Goal: Task Accomplishment & Management: Complete application form

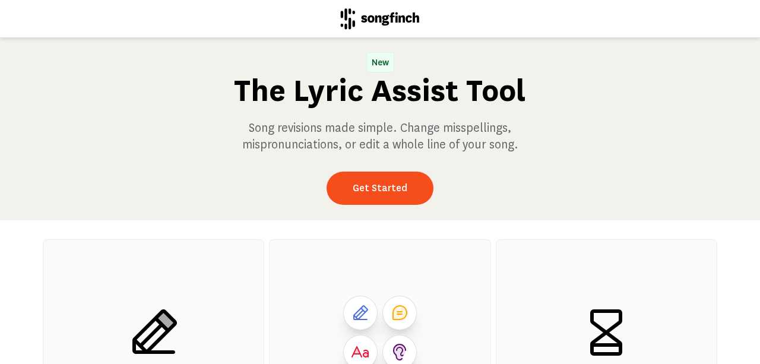
scroll to position [227, 0]
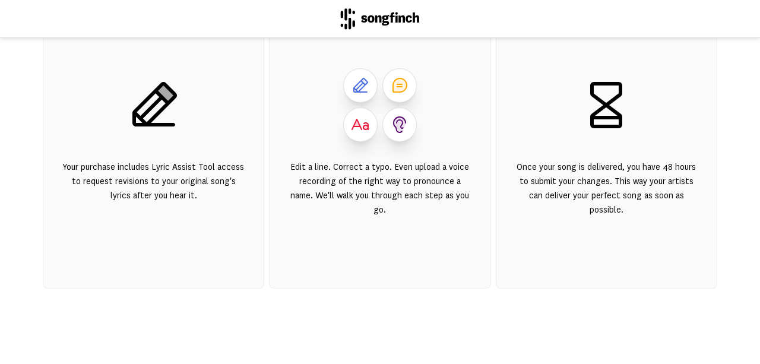
click at [149, 119] on icon at bounding box center [154, 104] width 45 height 45
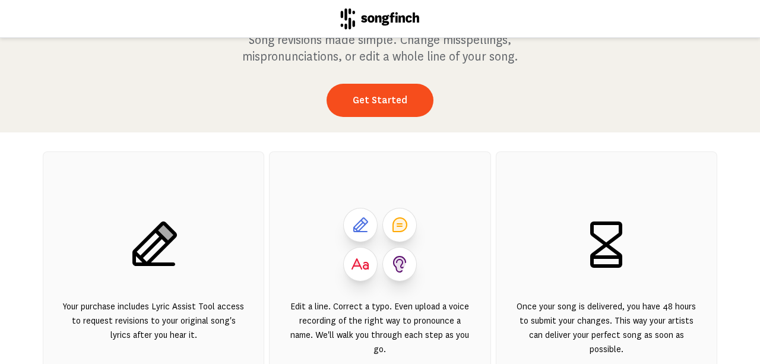
scroll to position [0, 0]
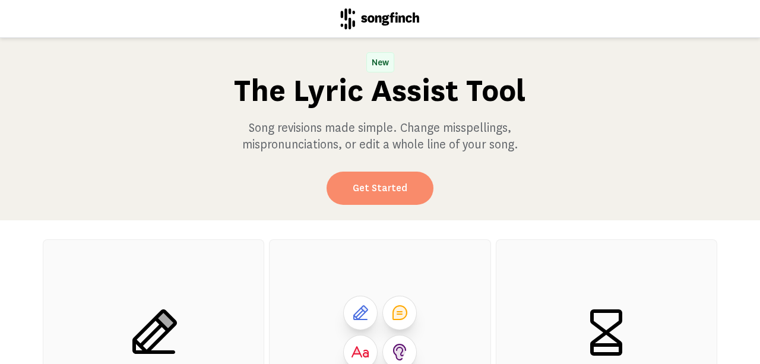
click at [394, 182] on link "Get Started" at bounding box center [380, 188] width 107 height 33
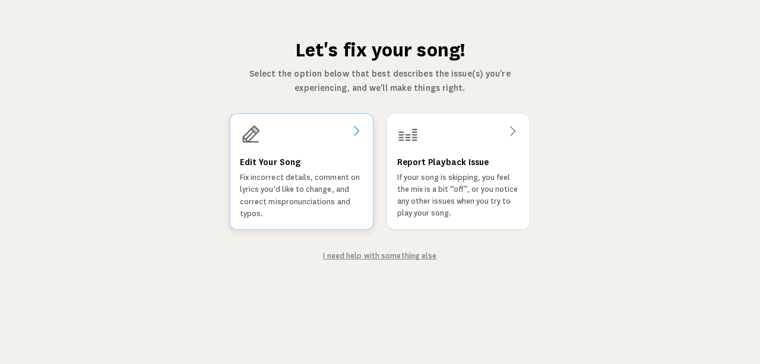
click at [279, 164] on h3 "Edit Your Song" at bounding box center [270, 162] width 61 height 14
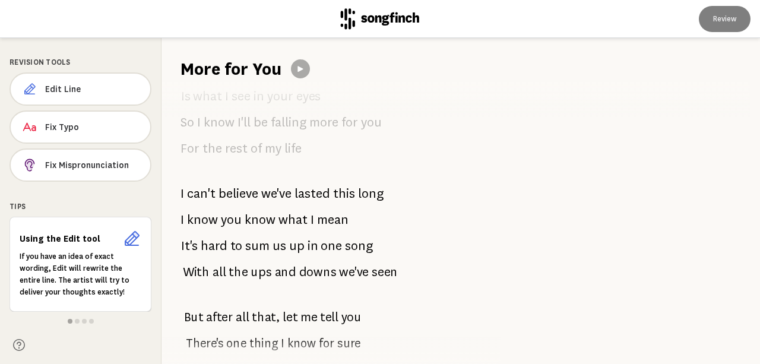
scroll to position [1738, 0]
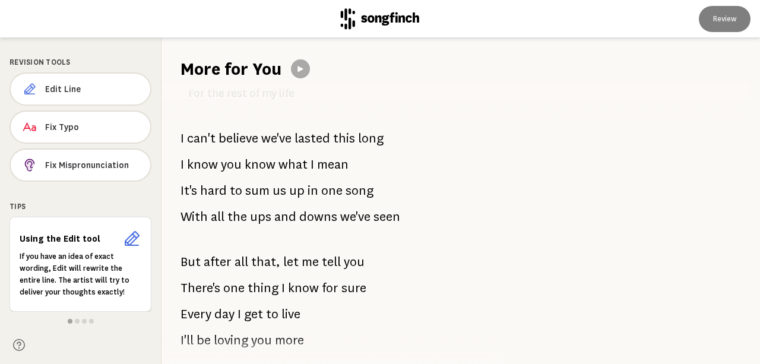
click at [130, 239] on icon at bounding box center [132, 238] width 15 height 15
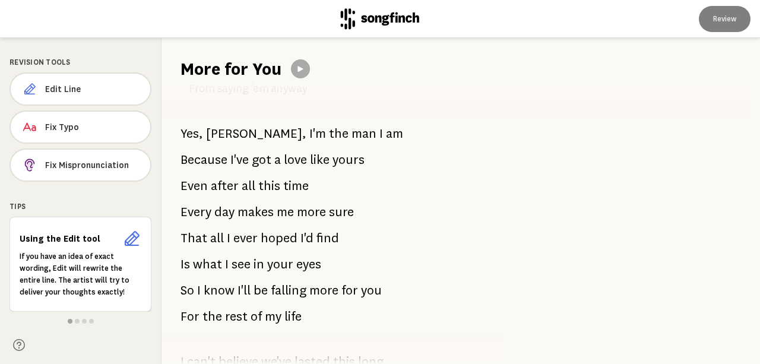
scroll to position [1519, 0]
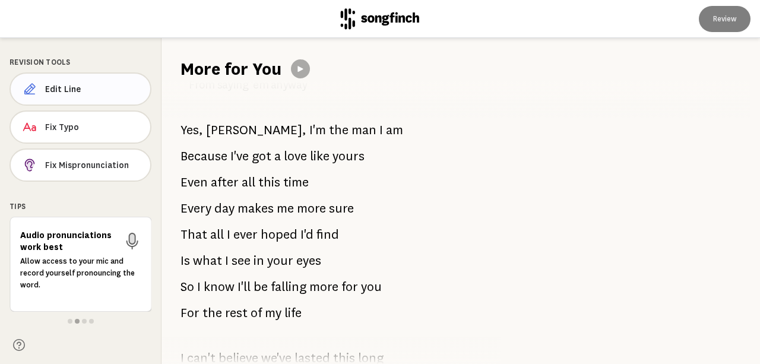
click at [55, 88] on span "Edit Line" at bounding box center [93, 89] width 96 height 12
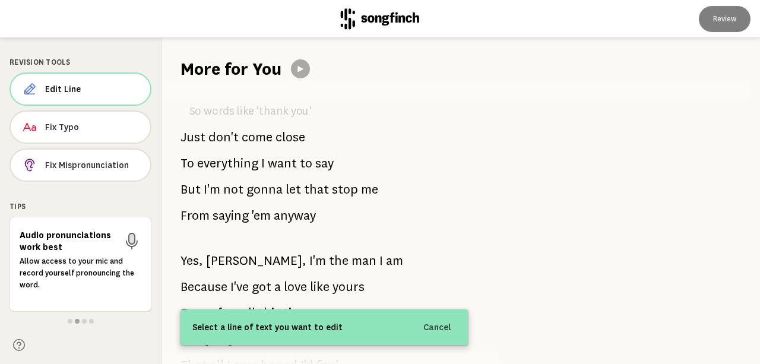
scroll to position [1392, 0]
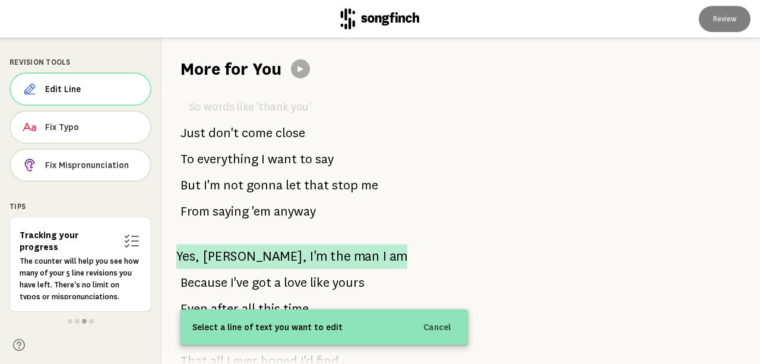
click at [330, 244] on span "the" at bounding box center [340, 256] width 20 height 25
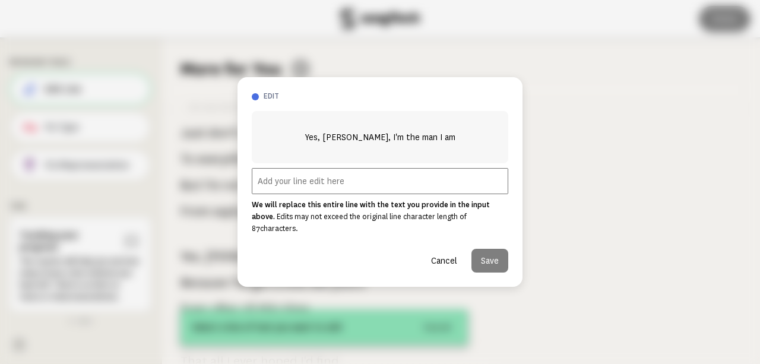
click at [342, 187] on input "text" at bounding box center [380, 181] width 257 height 26
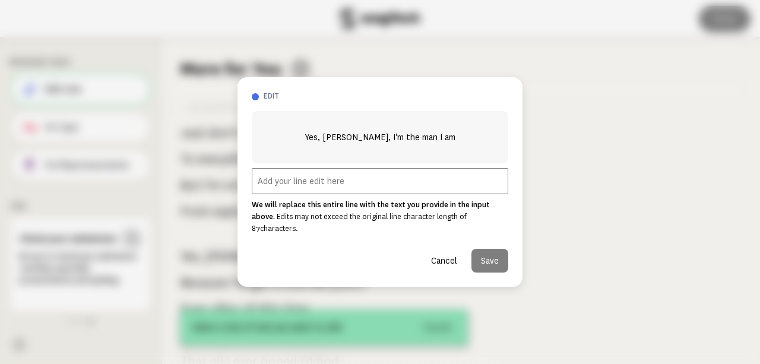
click at [441, 255] on button "Cancel" at bounding box center [444, 261] width 45 height 24
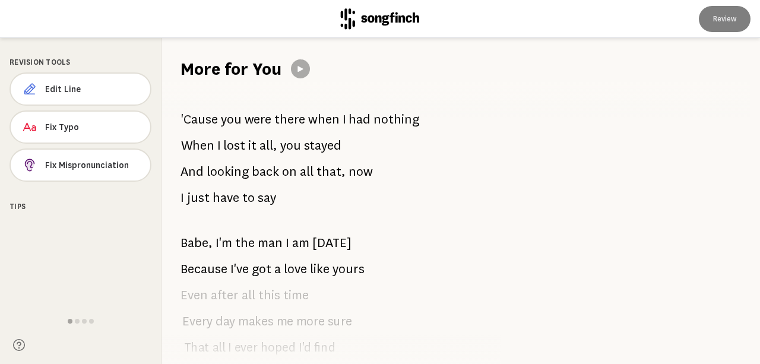
scroll to position [0, 0]
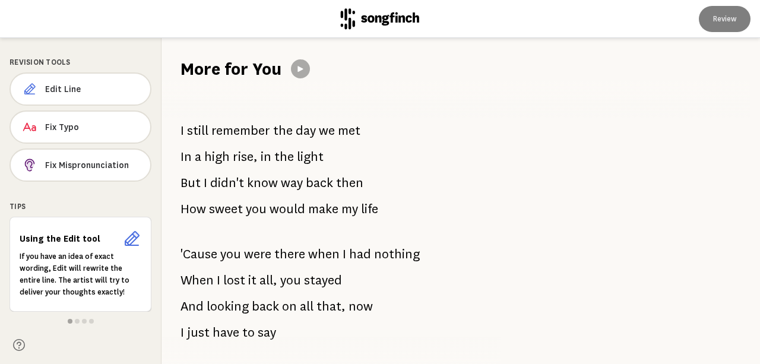
click at [130, 236] on icon at bounding box center [132, 238] width 15 height 15
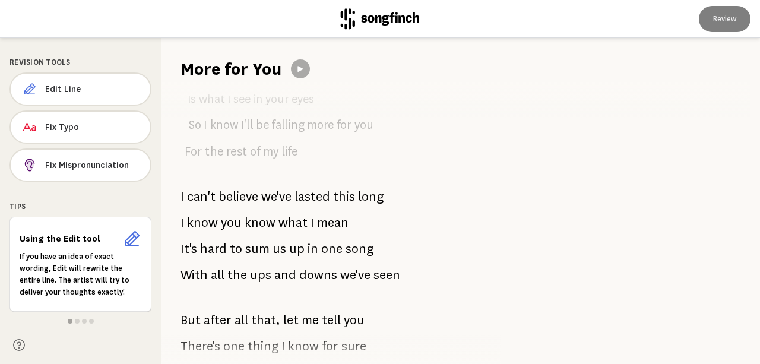
scroll to position [1738, 0]
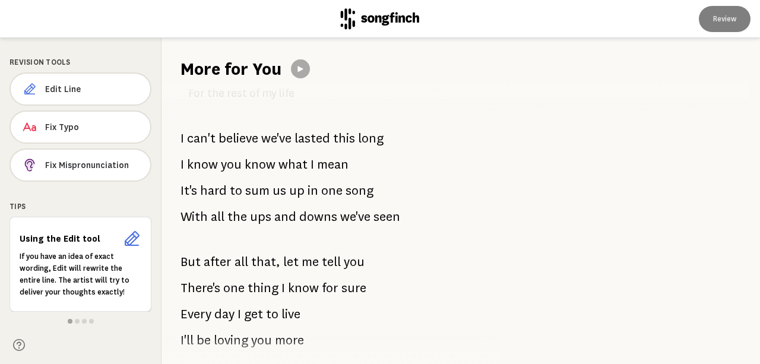
click at [333, 296] on div "I still remember the day we met In a high rise, in the light But I didn't know …" at bounding box center [324, 222] width 325 height 283
click at [59, 88] on span "Edit Line" at bounding box center [93, 89] width 96 height 12
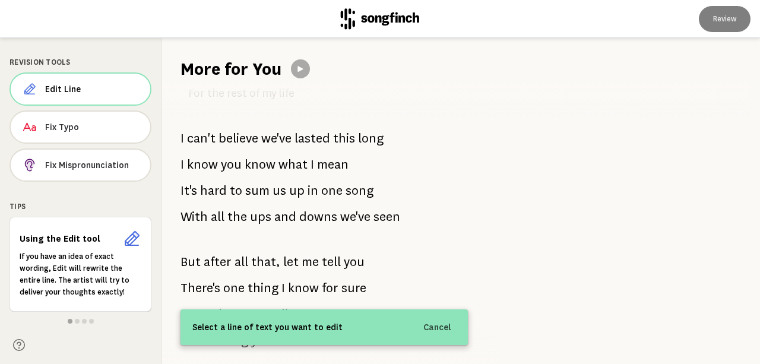
click at [323, 292] on div "I still remember the day we met In a high rise, in the light But I didn't know …" at bounding box center [324, 222] width 325 height 283
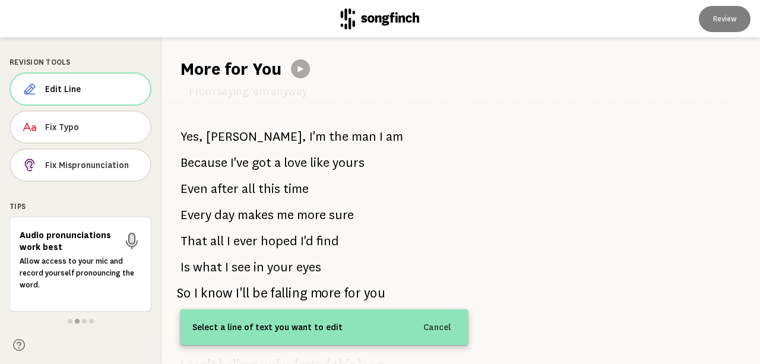
scroll to position [1513, 0]
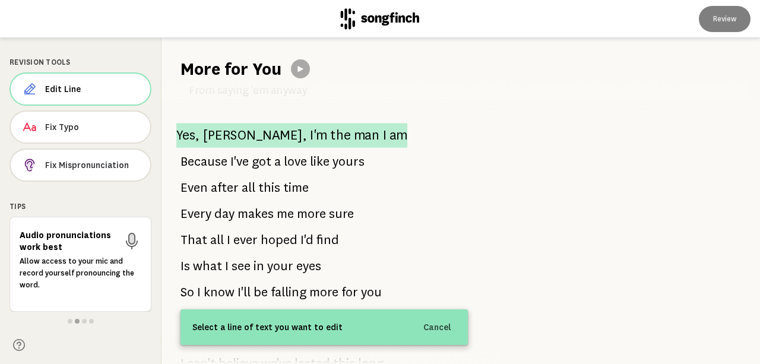
click at [189, 123] on span "Yes," at bounding box center [187, 135] width 23 height 25
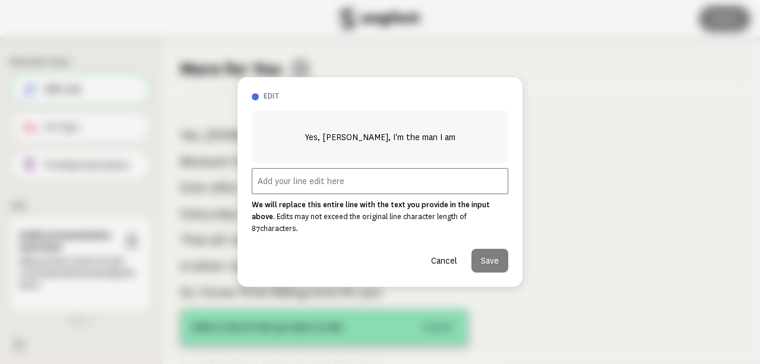
click at [312, 188] on input "text" at bounding box center [380, 181] width 257 height 26
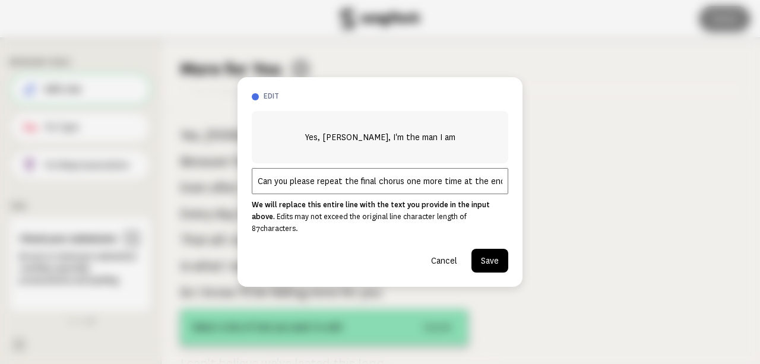
scroll to position [0, 0]
type input "Can you please repeat the final chorus one more time at the end?"
click at [492, 257] on button "Save" at bounding box center [490, 261] width 37 height 24
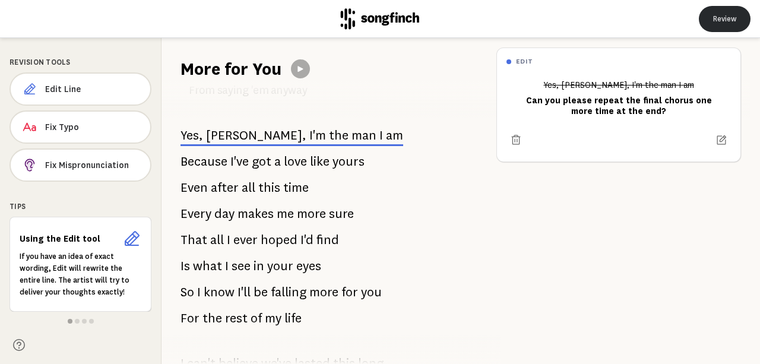
click at [730, 20] on button "Review" at bounding box center [725, 19] width 52 height 26
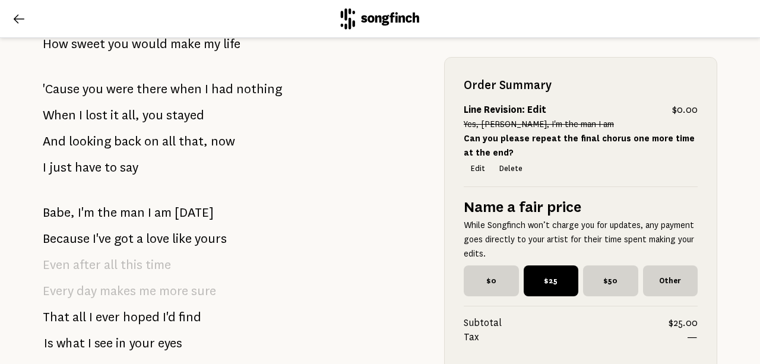
scroll to position [287, 0]
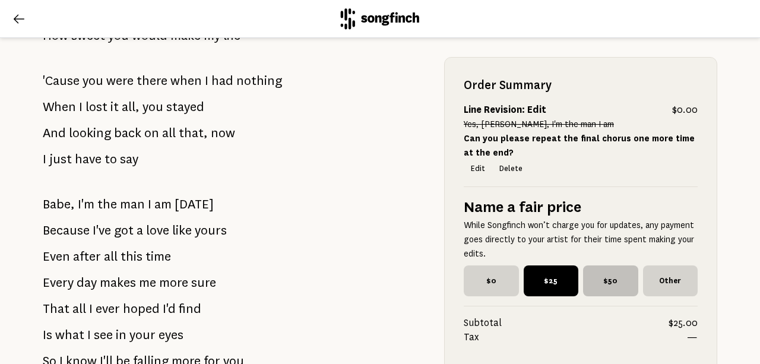
click at [637, 282] on label "$50" at bounding box center [611, 280] width 60 height 31
click at [591, 273] on input "$50" at bounding box center [587, 269] width 8 height 8
radio input "true"
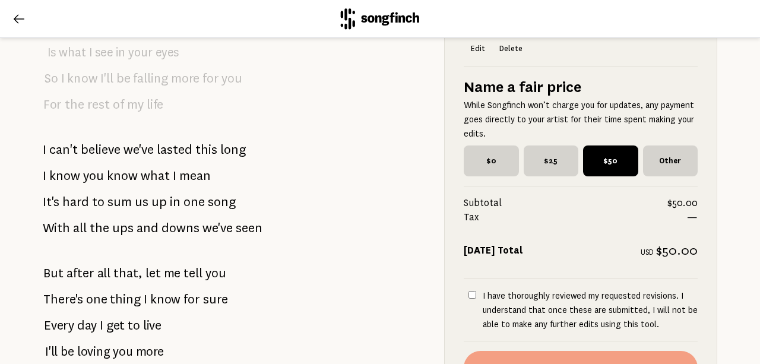
scroll to position [1919, 0]
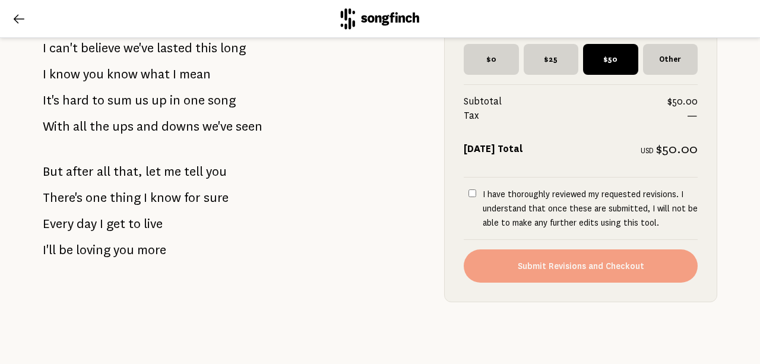
click at [473, 192] on input "I have thoroughly reviewed my requested revisions. I understand that once these…" at bounding box center [473, 193] width 8 height 8
checkbox input "true"
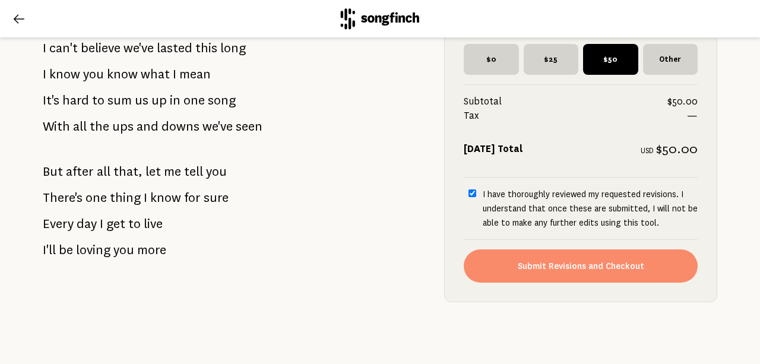
click at [567, 264] on button "Submit Revisions and Checkout" at bounding box center [581, 265] width 234 height 33
